Goal: Task Accomplishment & Management: Use online tool/utility

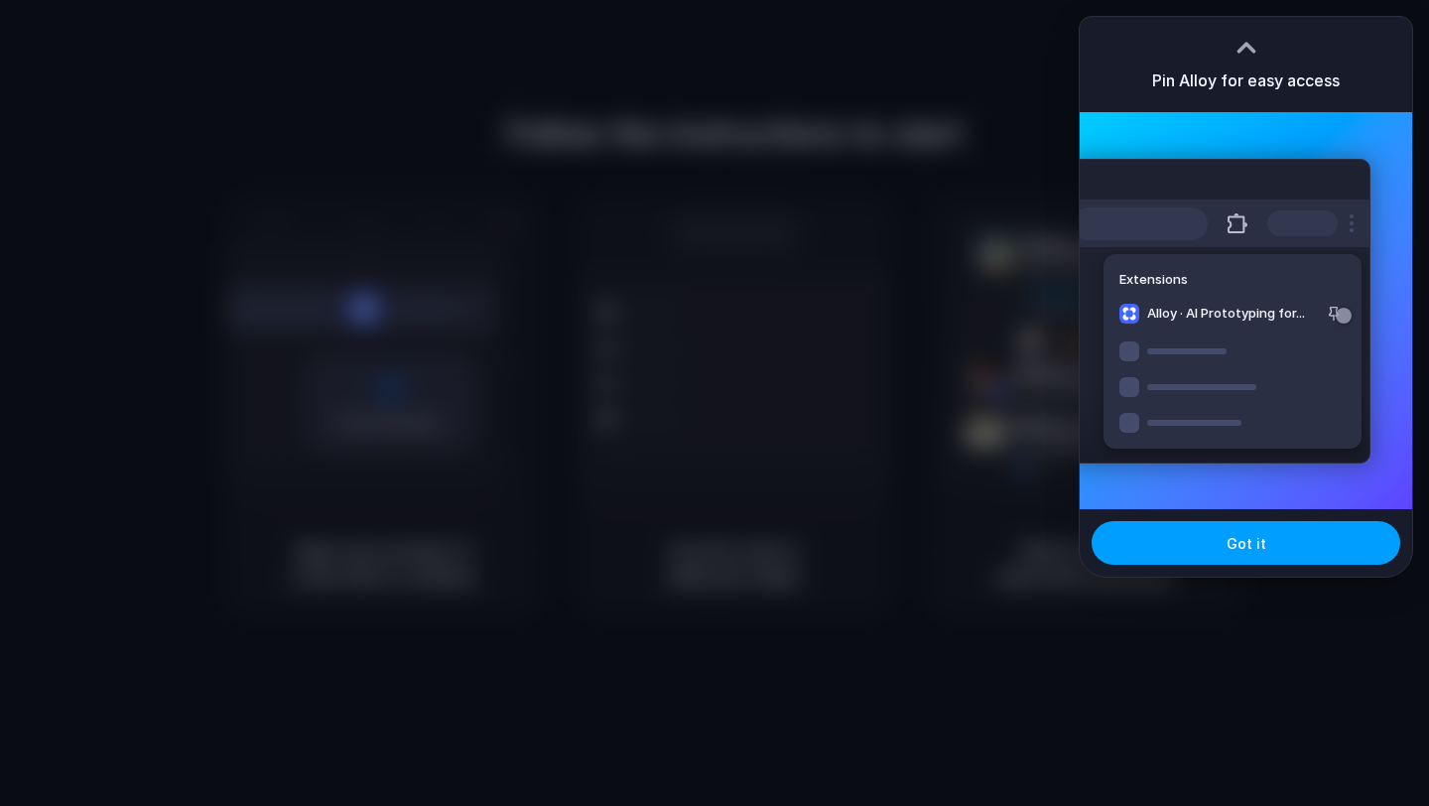
click at [1296, 532] on button "Got it" at bounding box center [1245, 543] width 309 height 44
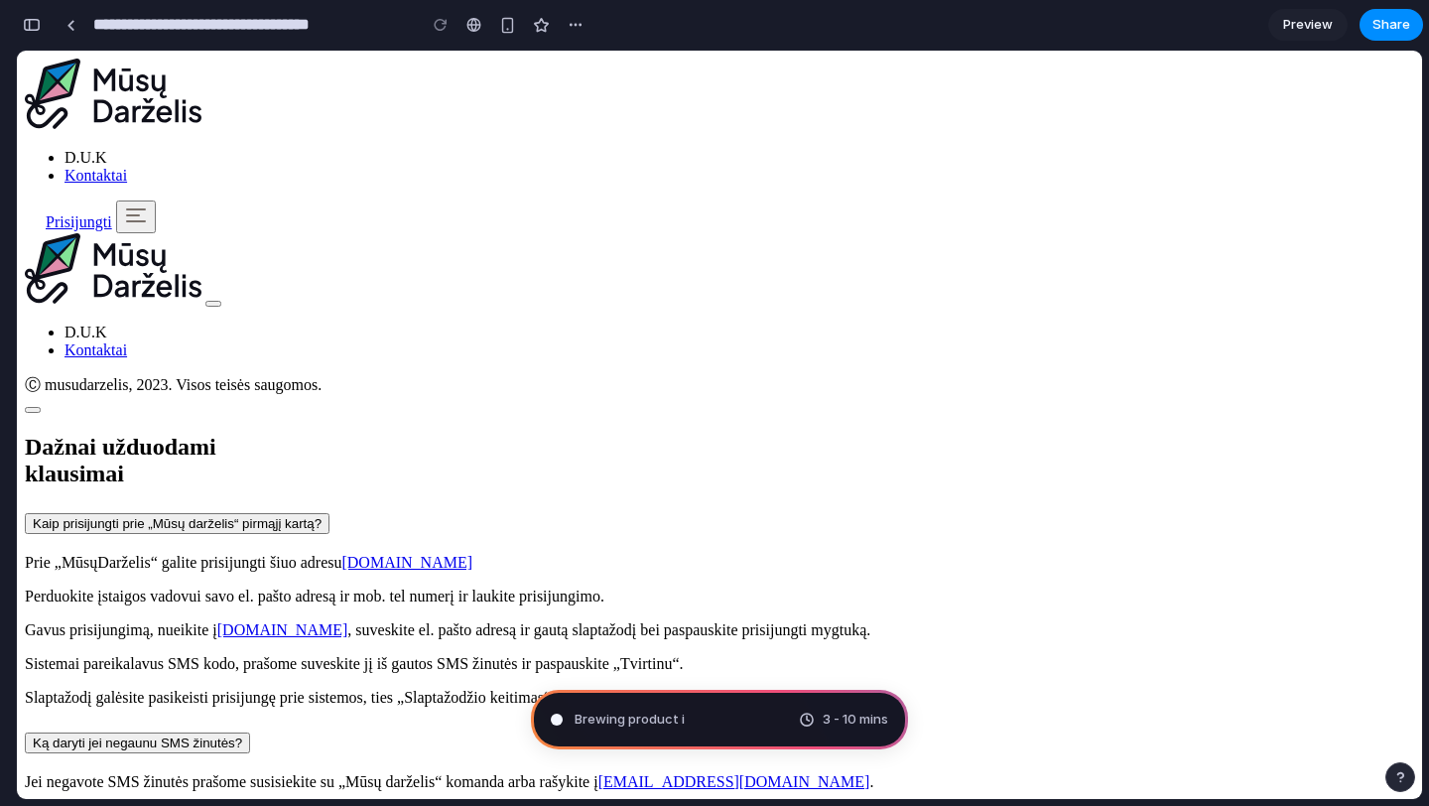
type input "**********"
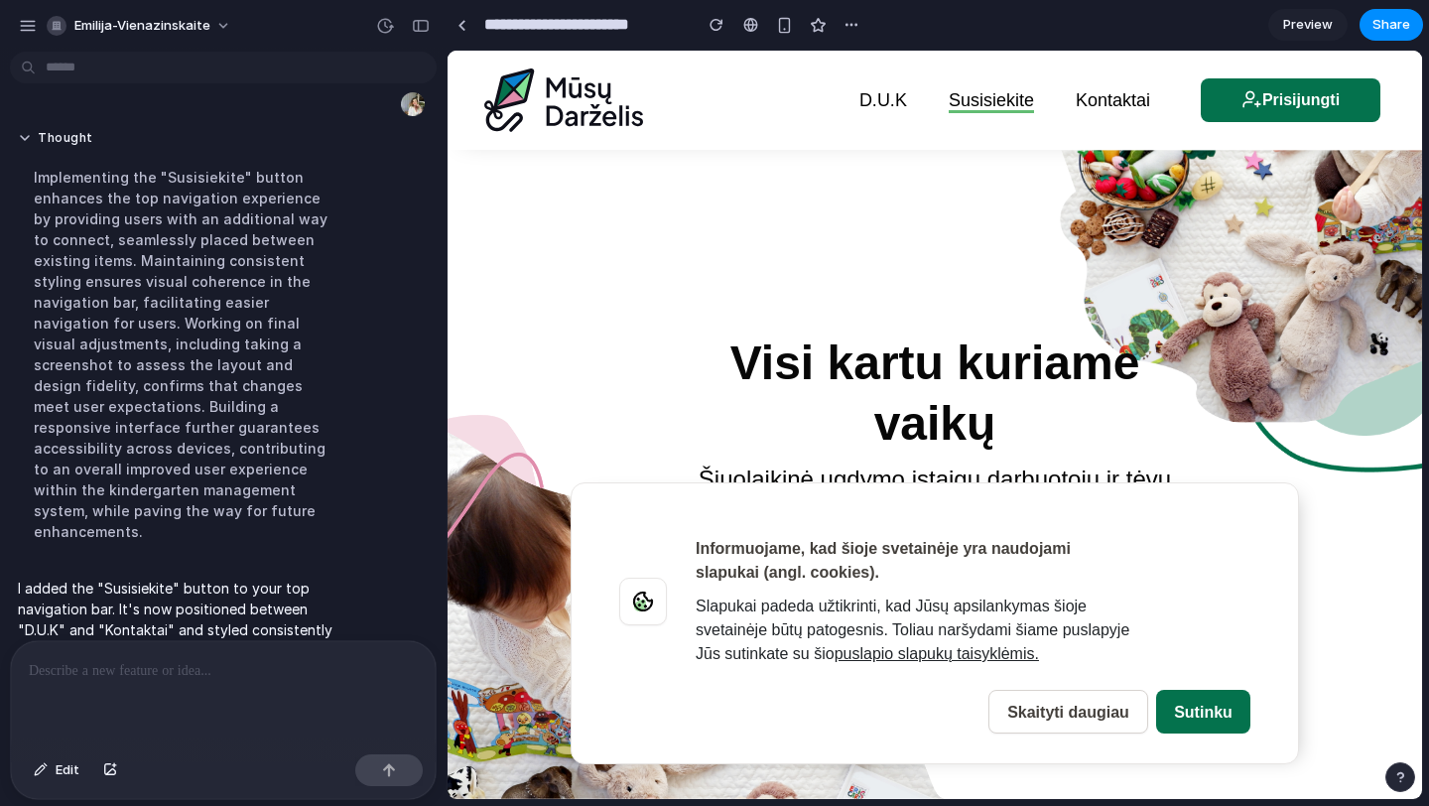
click at [997, 103] on link "Susisiekite" at bounding box center [991, 100] width 85 height 40
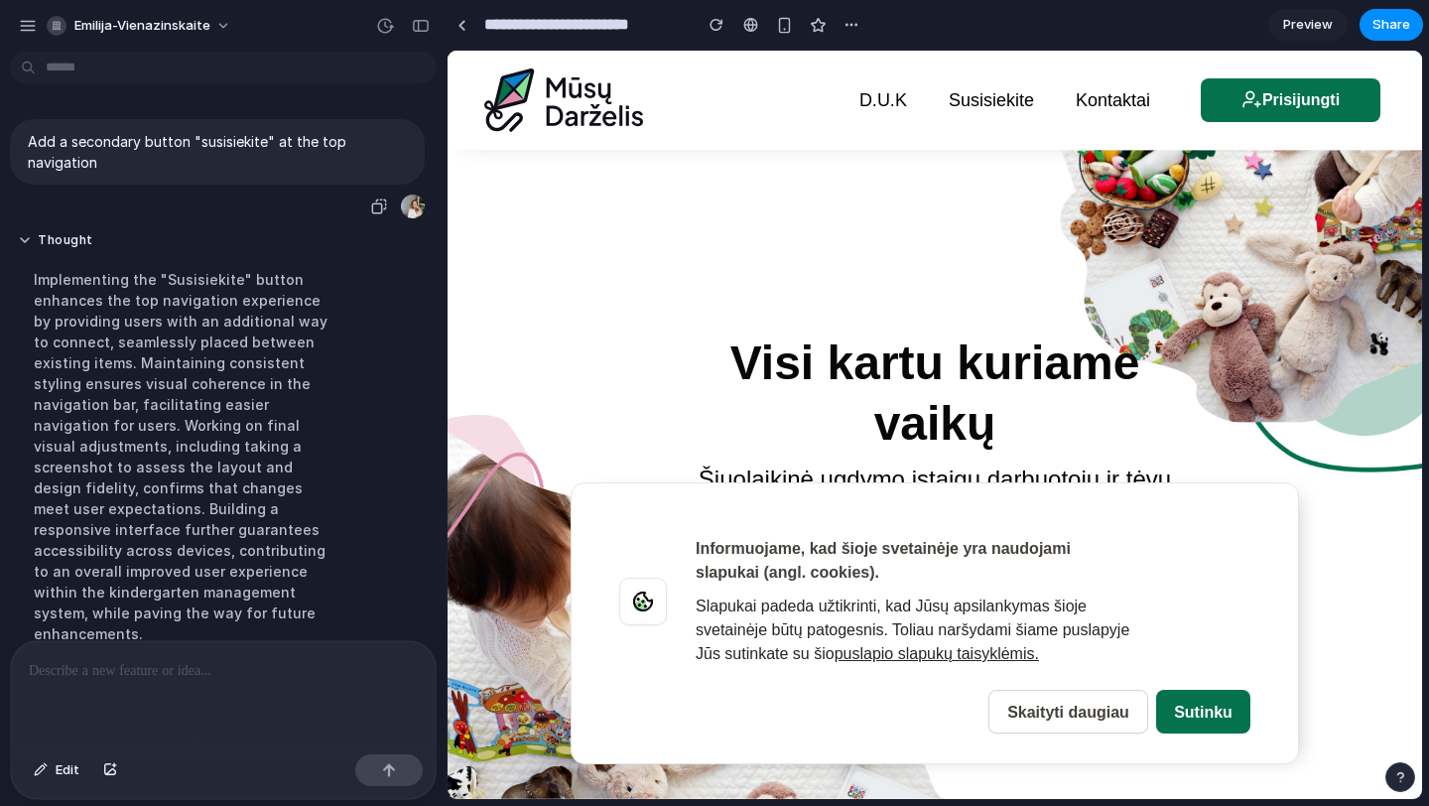
click at [84, 144] on p "Add a secondary button "susisiekite" at the top navigation" at bounding box center [217, 152] width 379 height 42
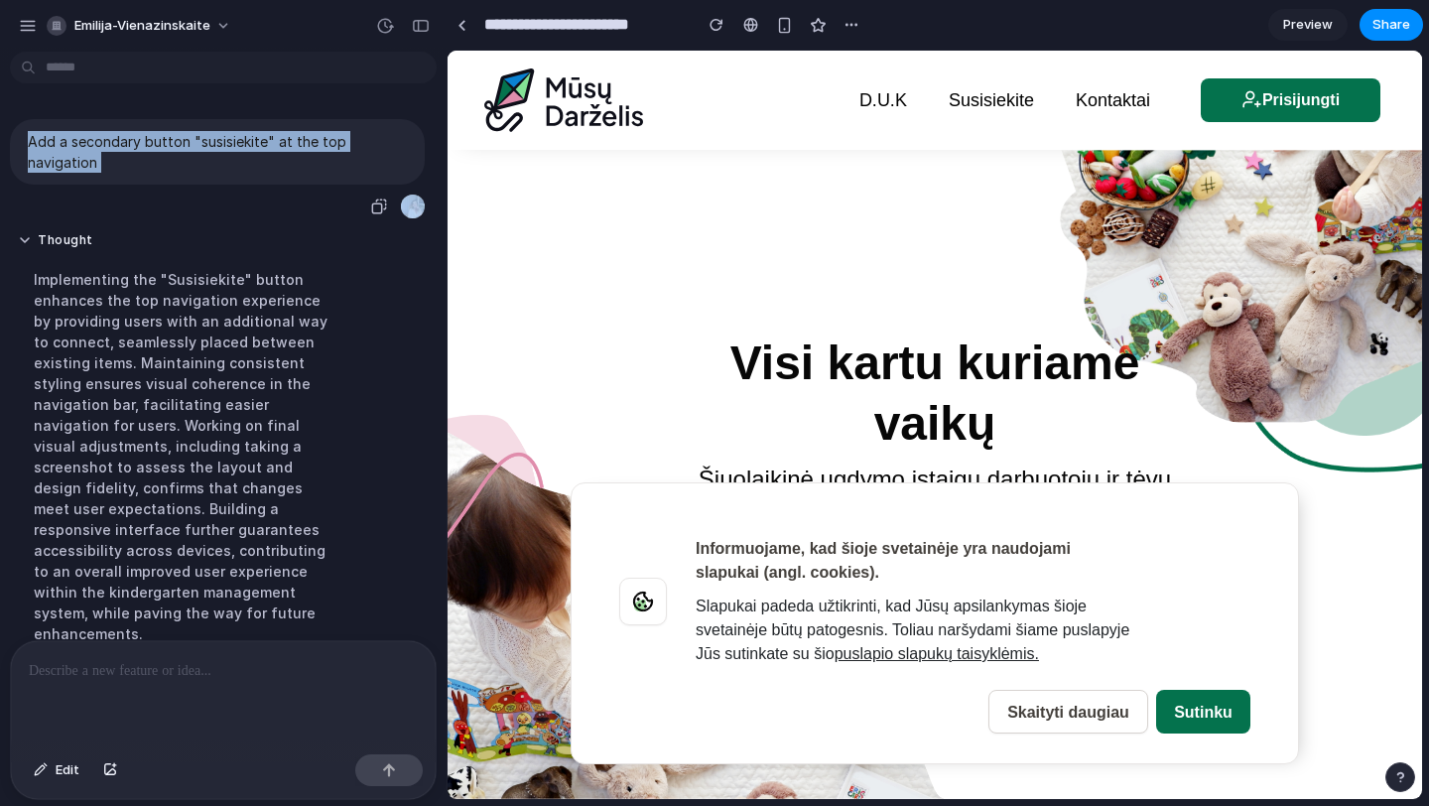
click at [84, 144] on p "Add a secondary button "susisiekite" at the top navigation" at bounding box center [217, 152] width 379 height 42
click at [173, 176] on div "Add a secondary button "susisiekite" at the top navigation" at bounding box center [217, 151] width 415 height 65
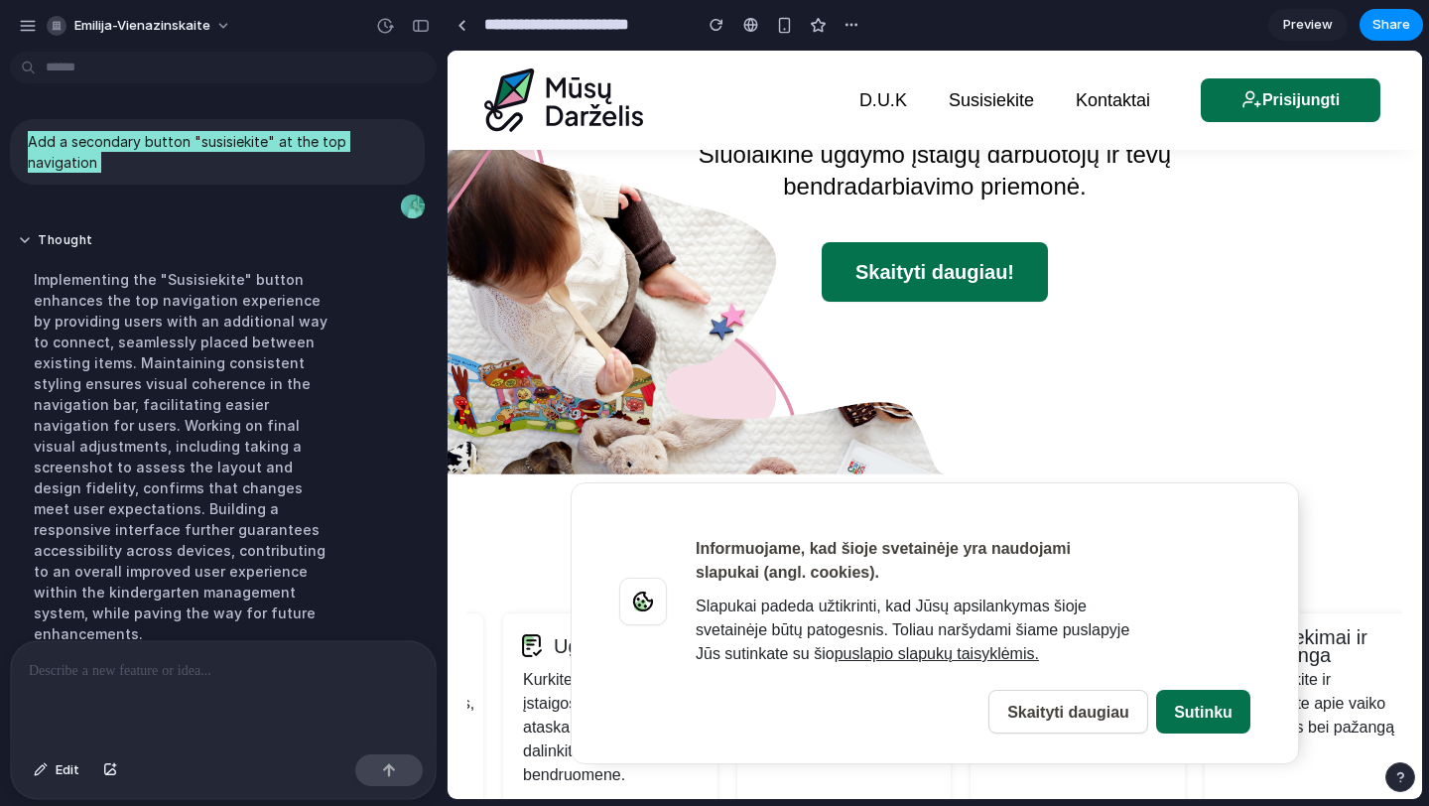
scroll to position [327, 0]
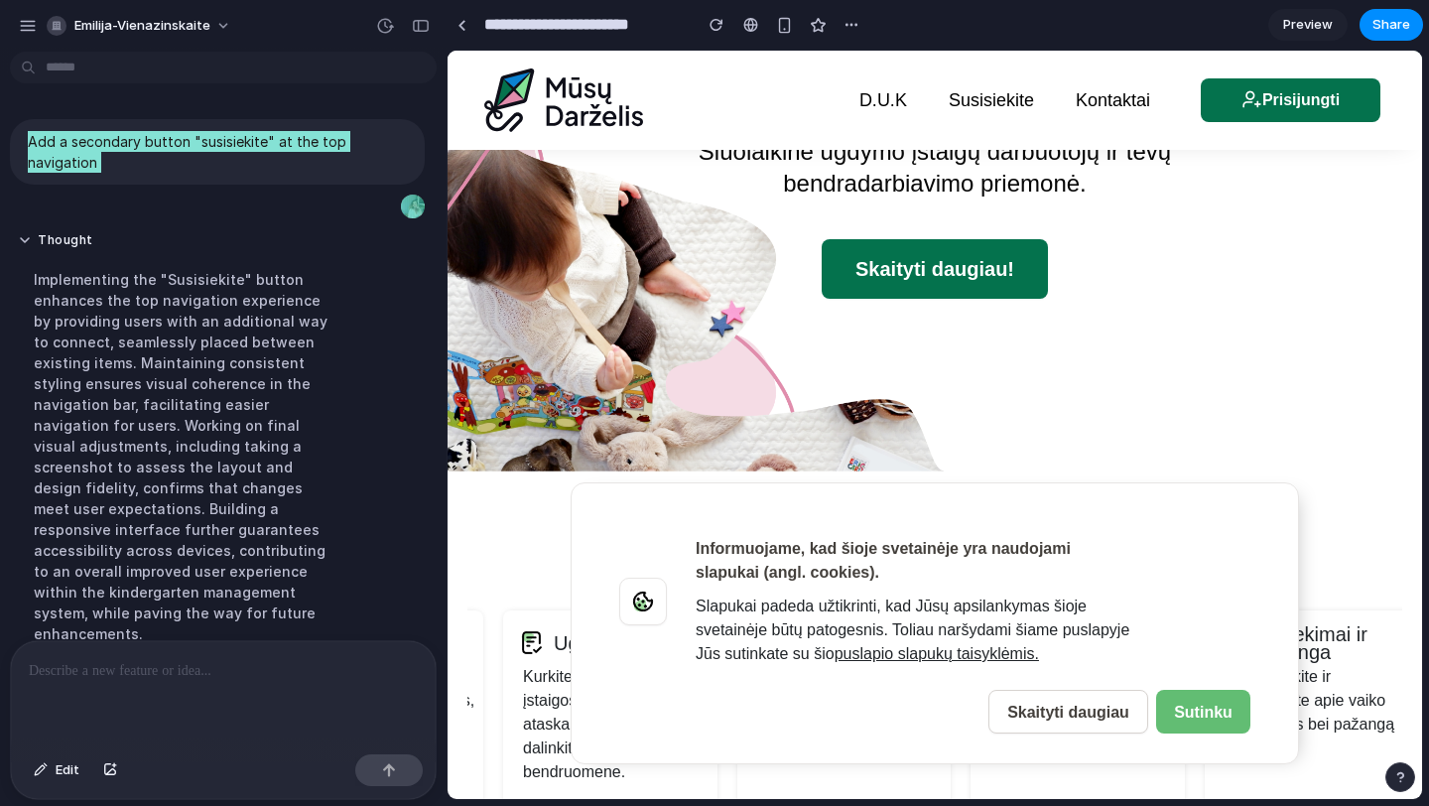
click at [1170, 712] on link "Sutinku" at bounding box center [1203, 712] width 94 height 44
click at [1175, 709] on link "Sutinku" at bounding box center [1203, 712] width 94 height 44
click at [1094, 708] on link "Skaityti daugiau" at bounding box center [1068, 712] width 160 height 44
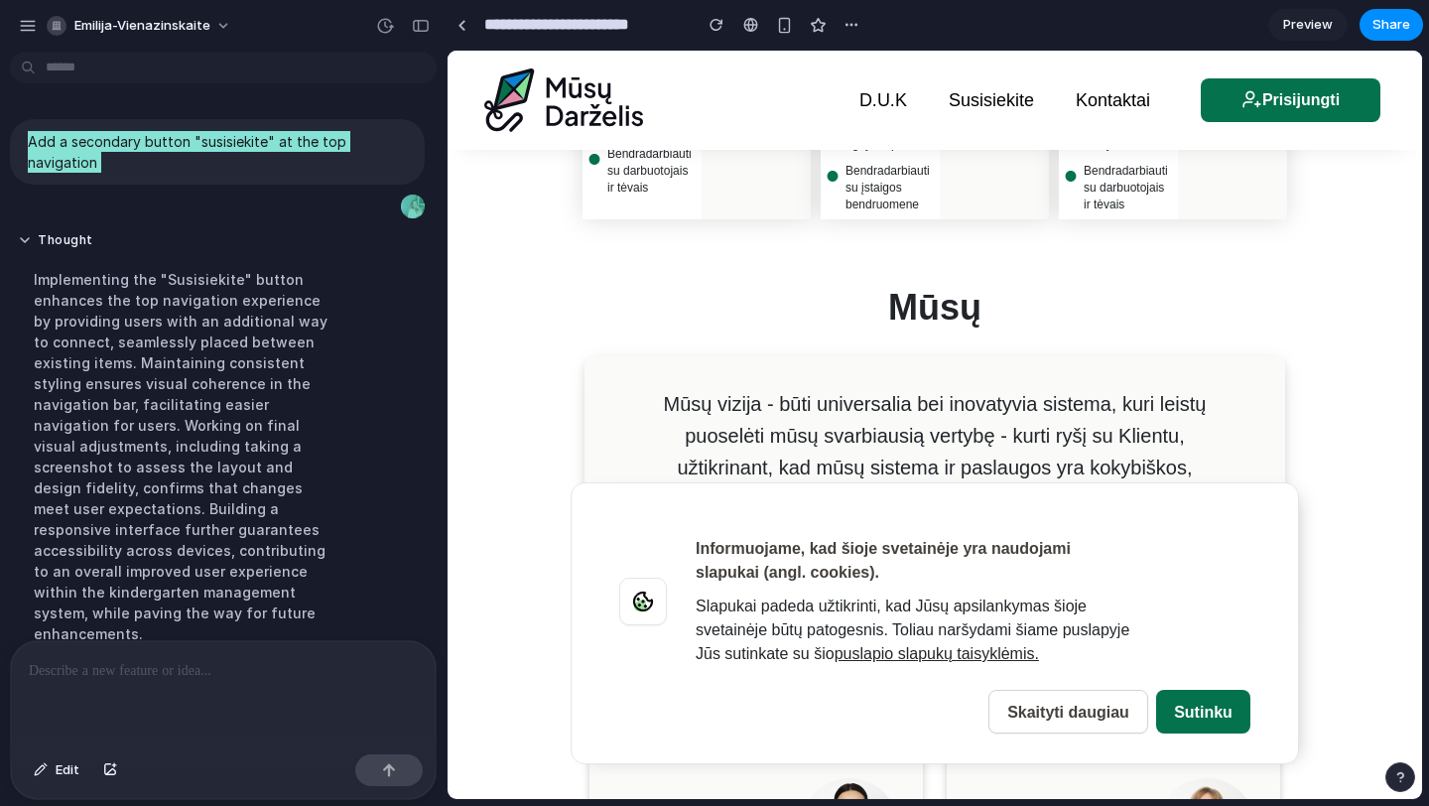
scroll to position [1321, 0]
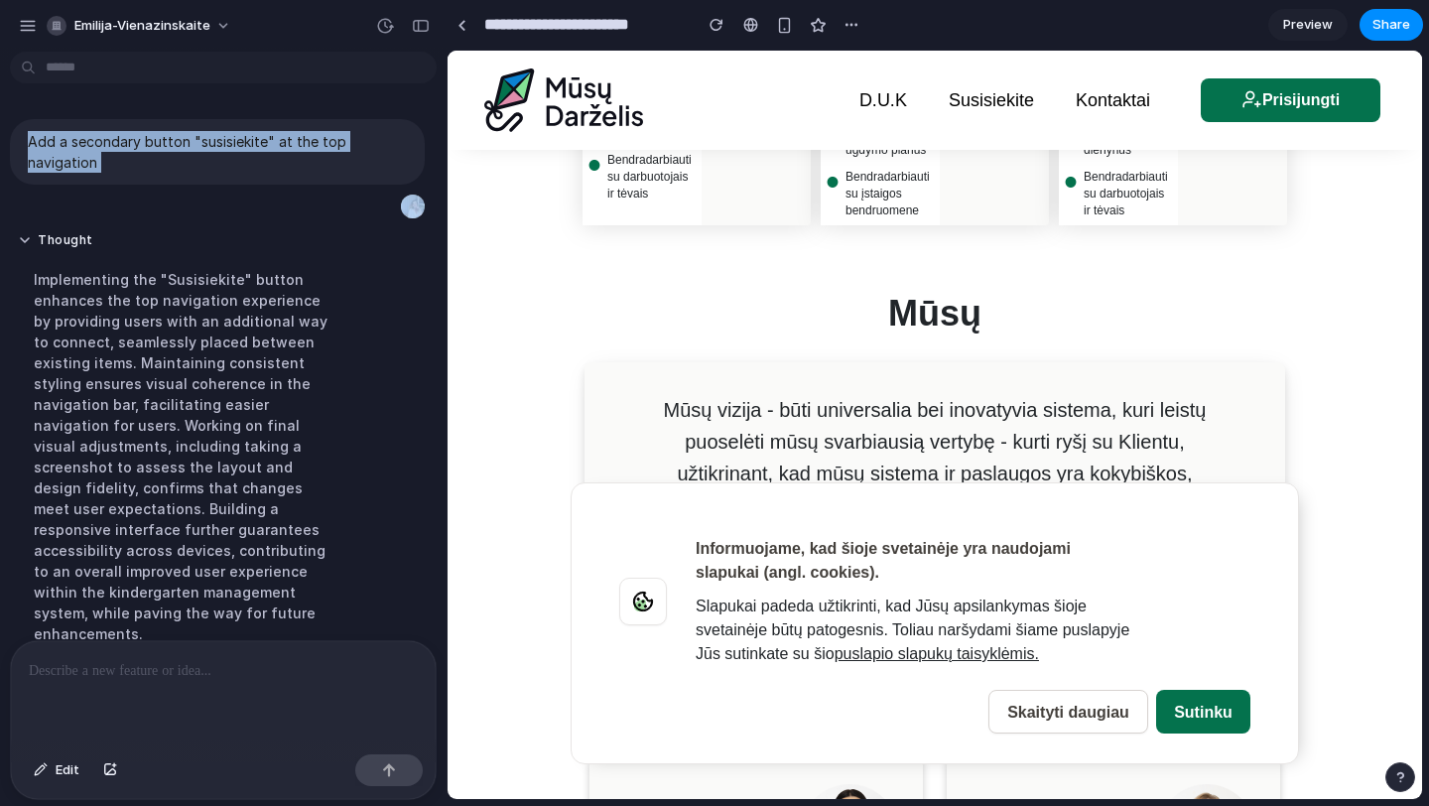
click at [446, 181] on main "Chat Preview" at bounding box center [934, 425] width 976 height 750
click at [416, 23] on div "button" at bounding box center [421, 26] width 18 height 14
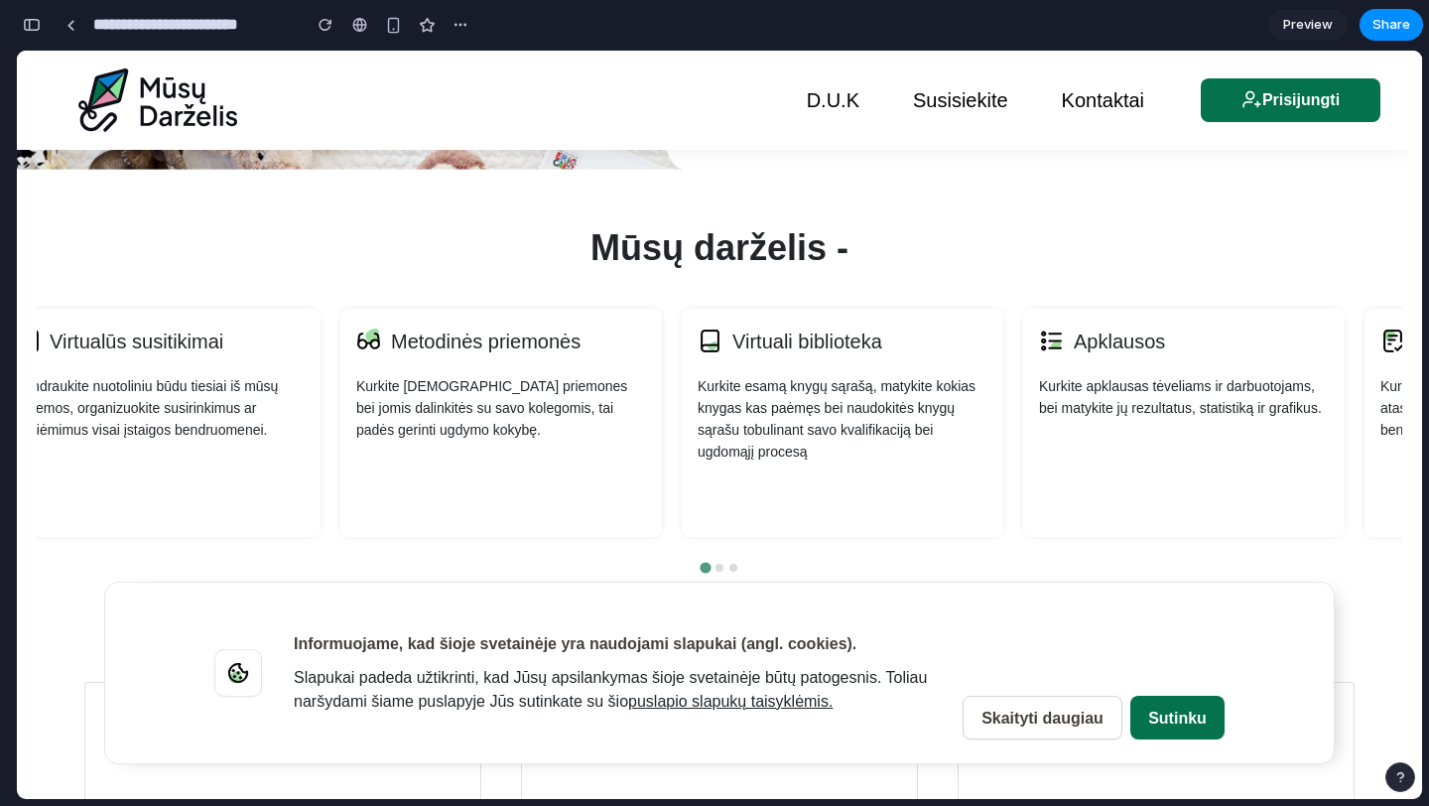
scroll to position [0, 0]
